Goal: Information Seeking & Learning: Compare options

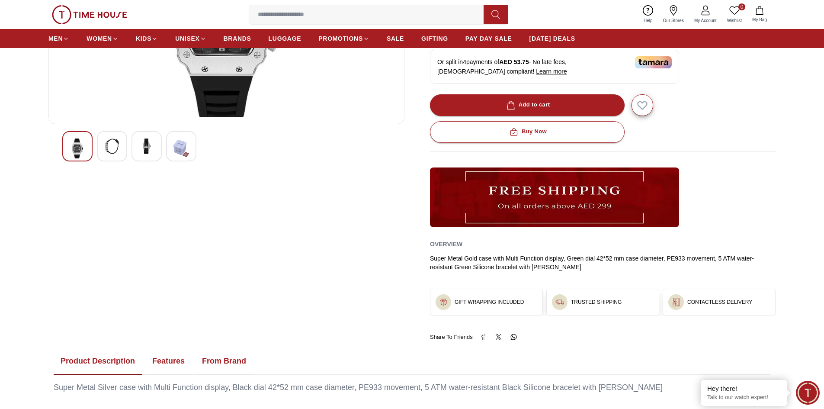
scroll to position [216, 0]
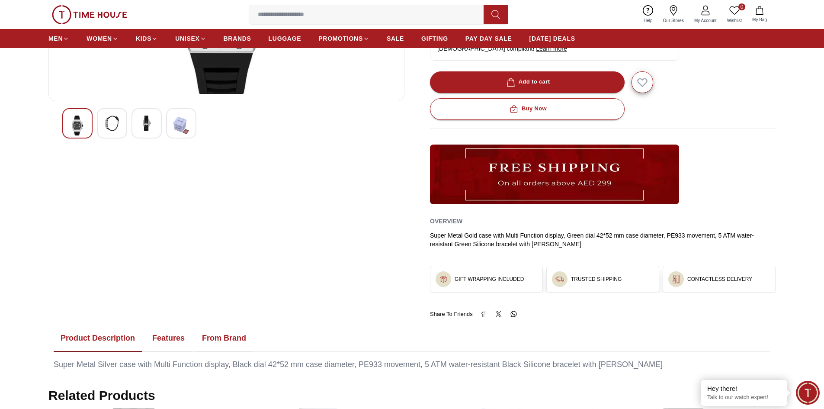
click at [112, 128] on img at bounding box center [112, 124] width 16 height 16
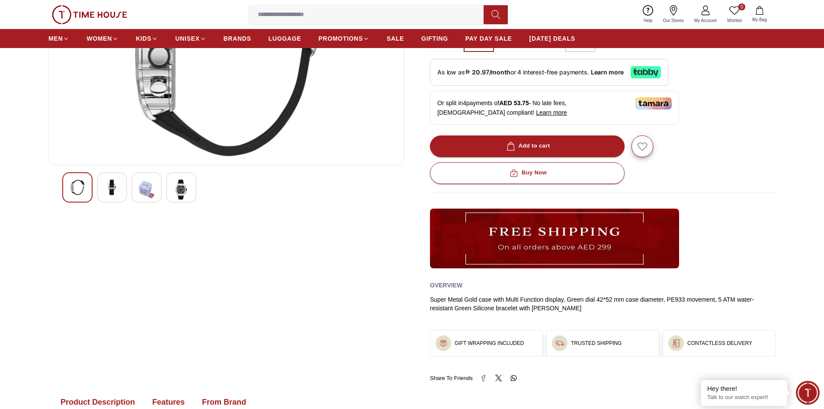
scroll to position [43, 0]
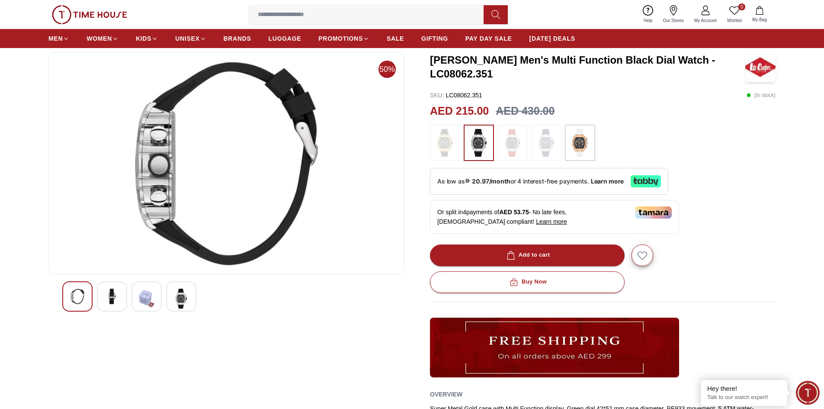
click at [145, 293] on img at bounding box center [147, 299] width 16 height 20
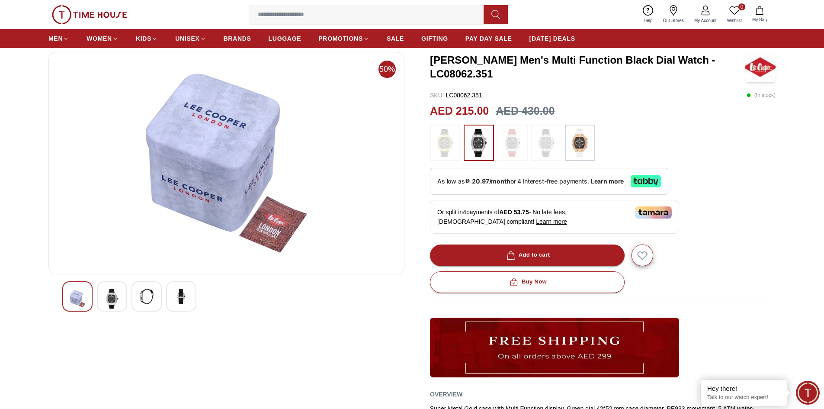
click at [185, 295] on img at bounding box center [181, 297] width 16 height 16
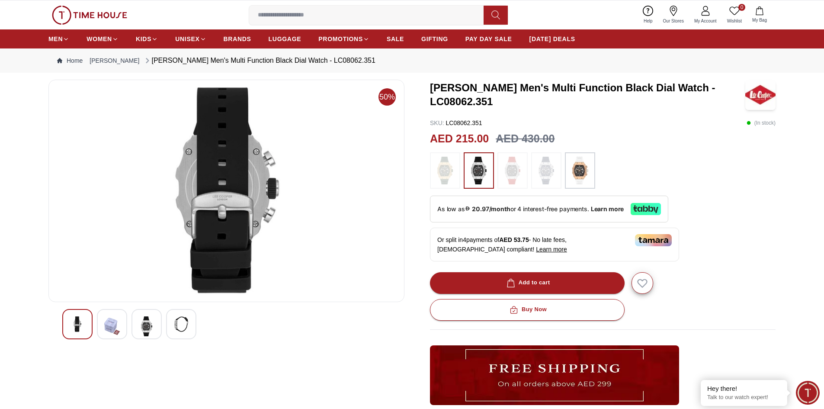
scroll to position [0, 0]
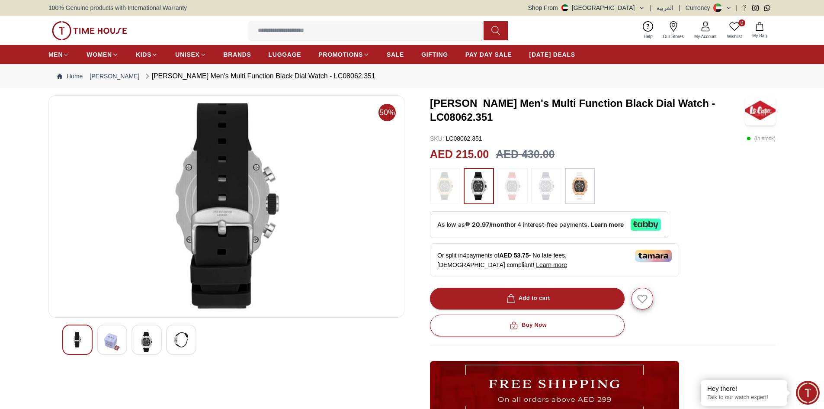
click at [73, 340] on img at bounding box center [78, 340] width 16 height 16
click at [107, 340] on img at bounding box center [112, 342] width 16 height 20
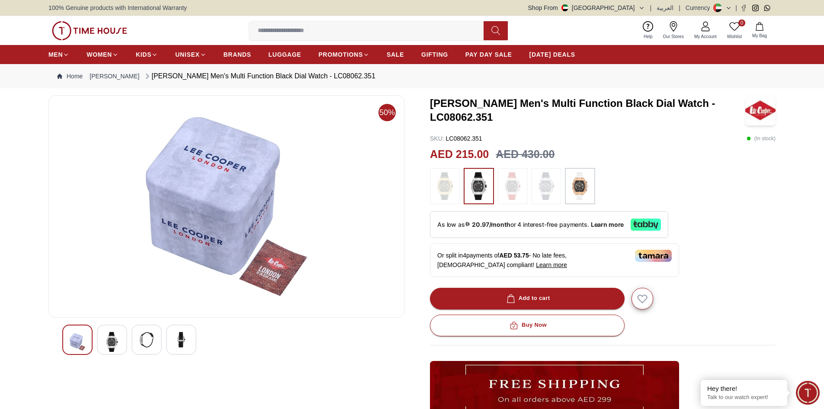
click at [80, 340] on img at bounding box center [78, 342] width 16 height 20
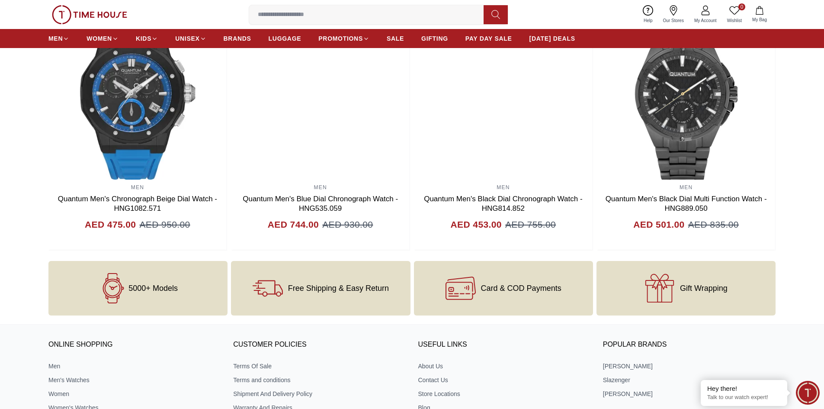
scroll to position [857, 0]
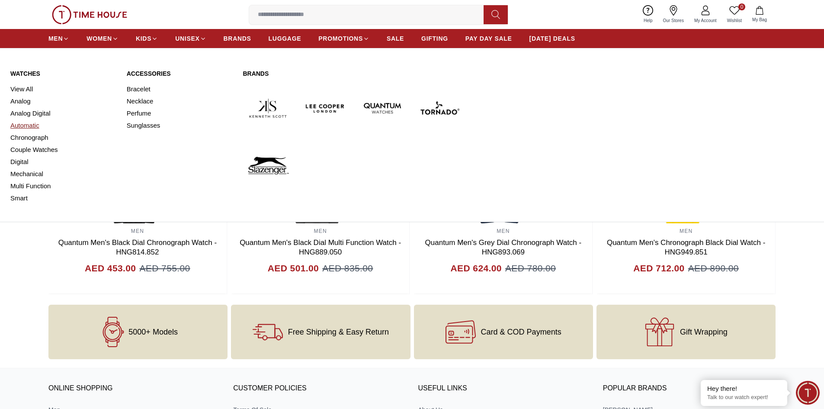
click at [24, 126] on link "Automatic" at bounding box center [63, 125] width 106 height 12
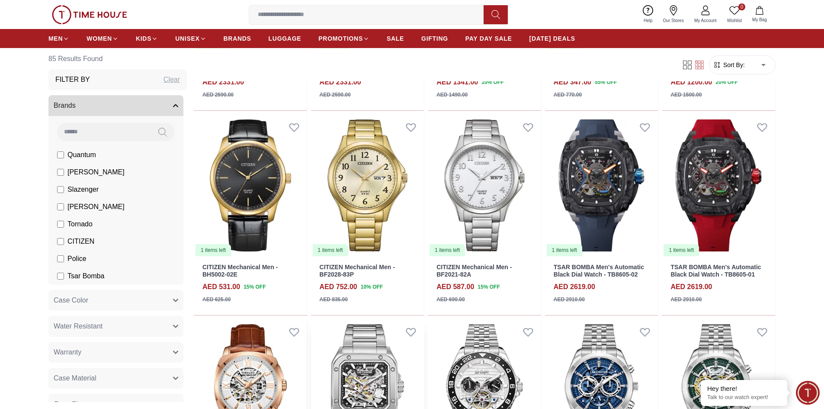
scroll to position [476, 0]
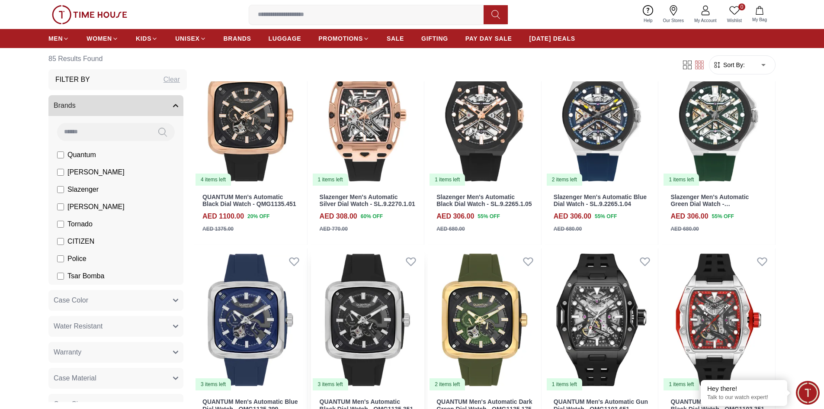
scroll to position [1384, 0]
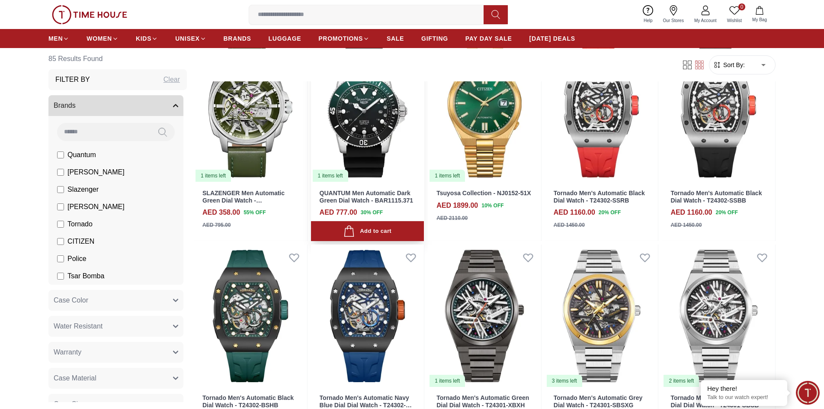
scroll to position [2206, 0]
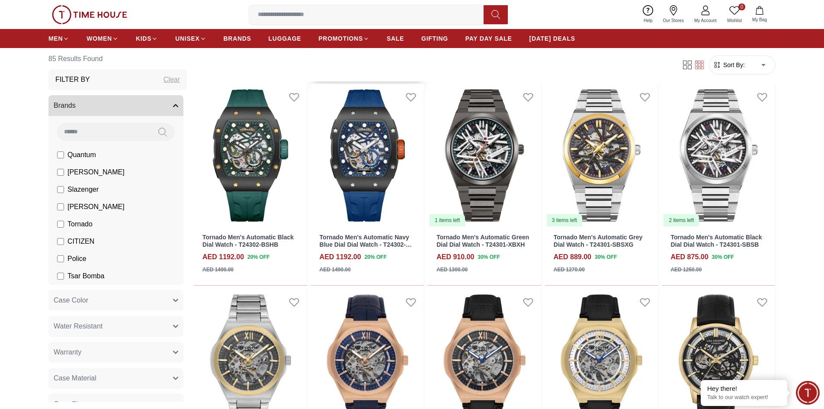
scroll to position [2379, 0]
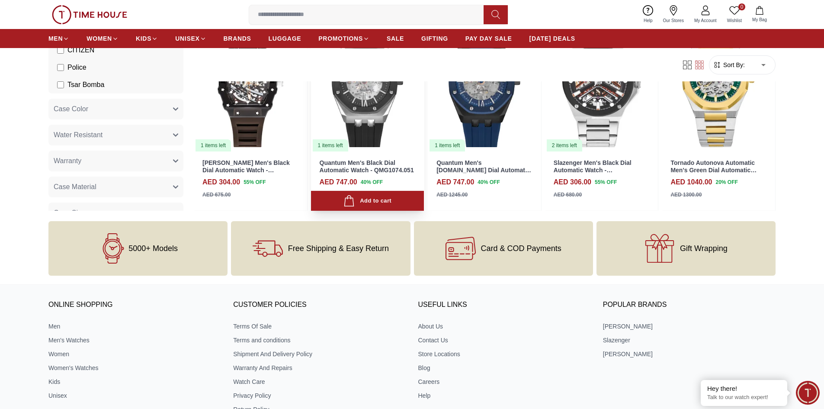
scroll to position [3238, 0]
